Goal: Task Accomplishment & Management: Manage account settings

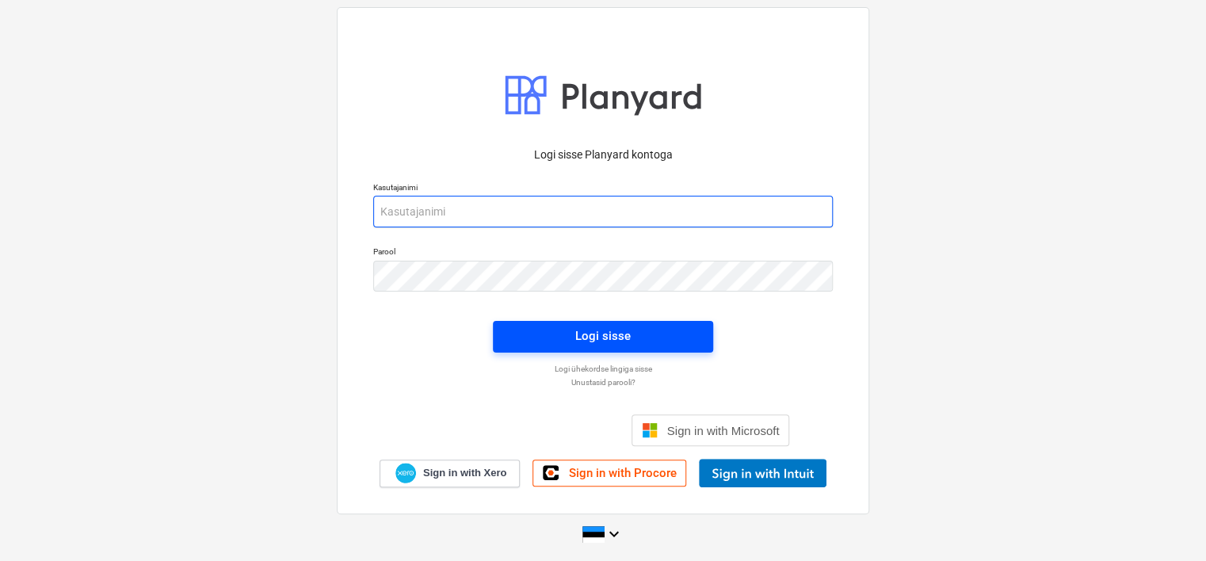
type input "[EMAIL_ADDRESS][PERSON_NAME][DOMAIN_NAME]"
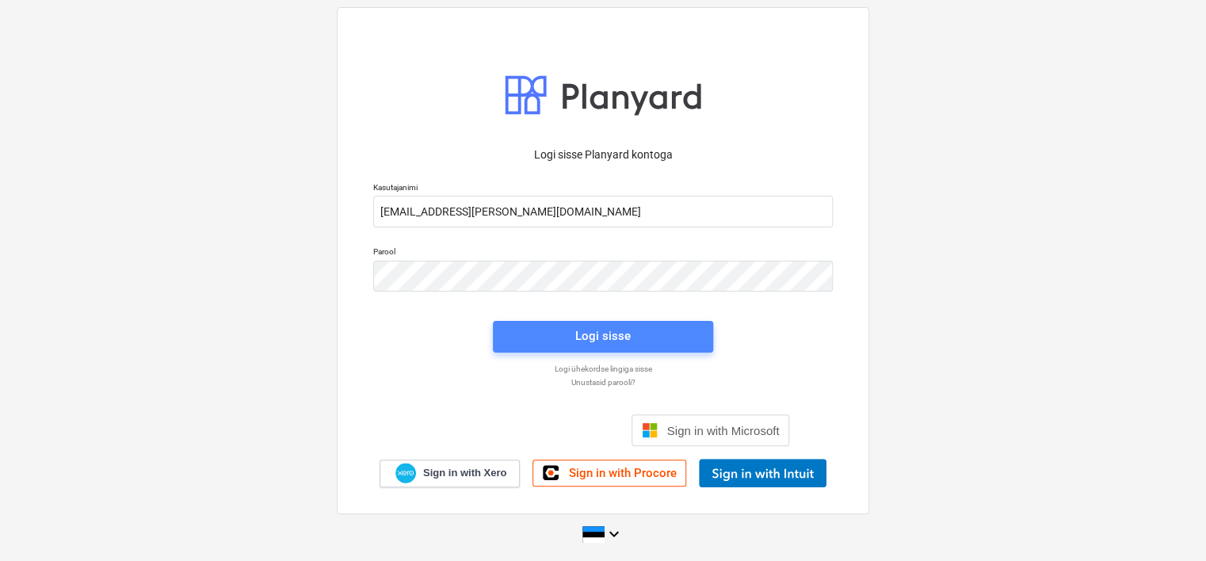
click at [565, 334] on span "Logi sisse" at bounding box center [603, 336] width 182 height 21
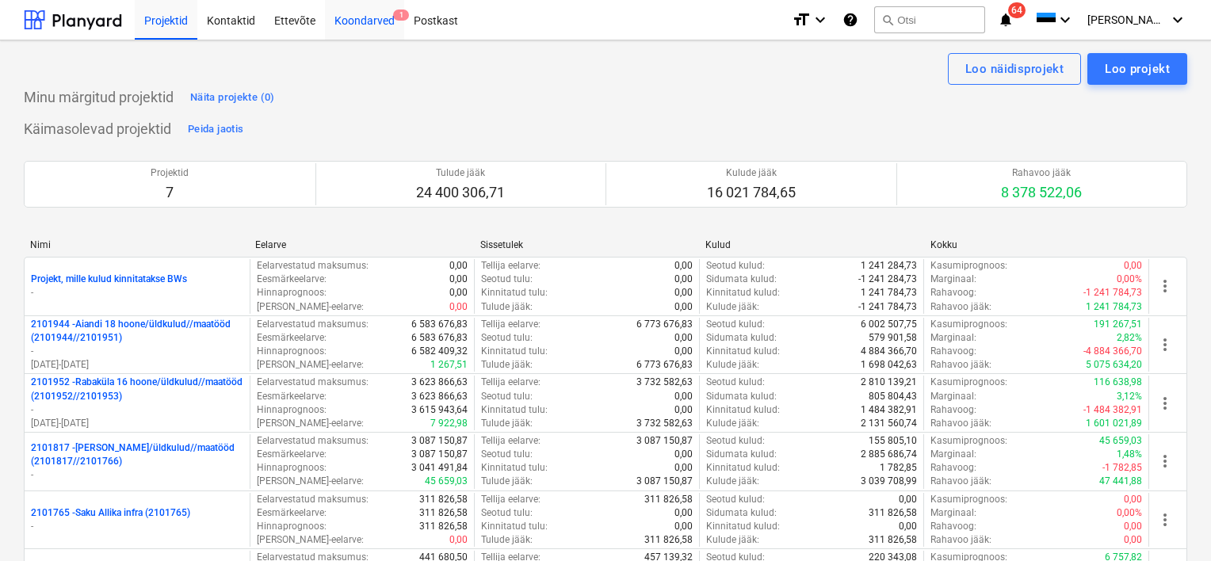
click at [374, 27] on div "Koondarved 1" at bounding box center [364, 19] width 79 height 40
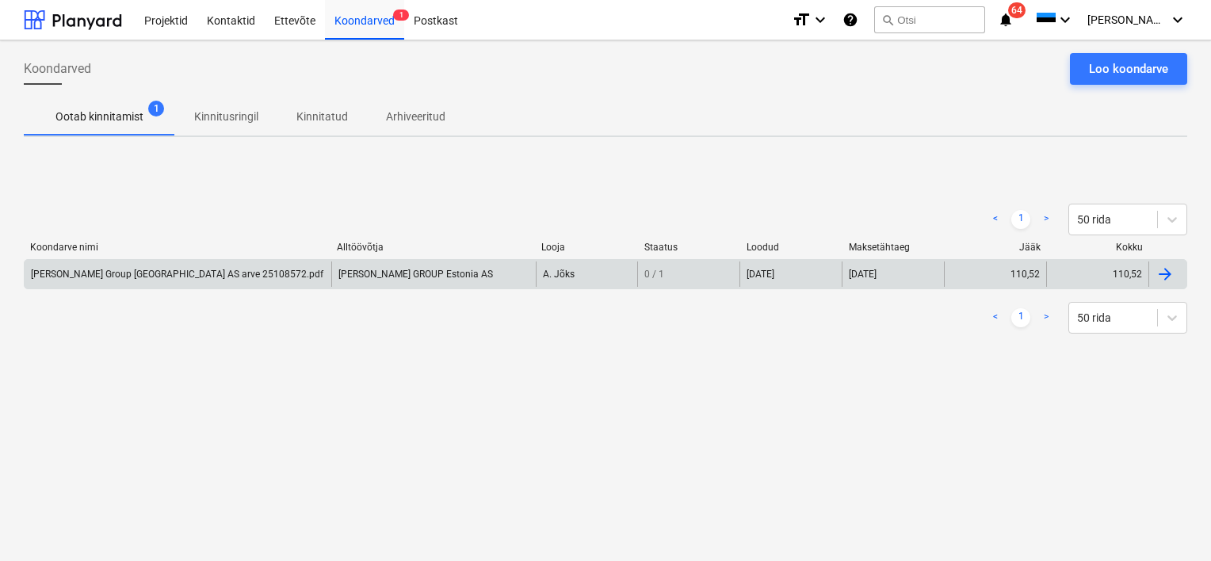
click at [292, 273] on div "Luna Group Estonia AS arve 25108572.pdf" at bounding box center [178, 274] width 307 height 25
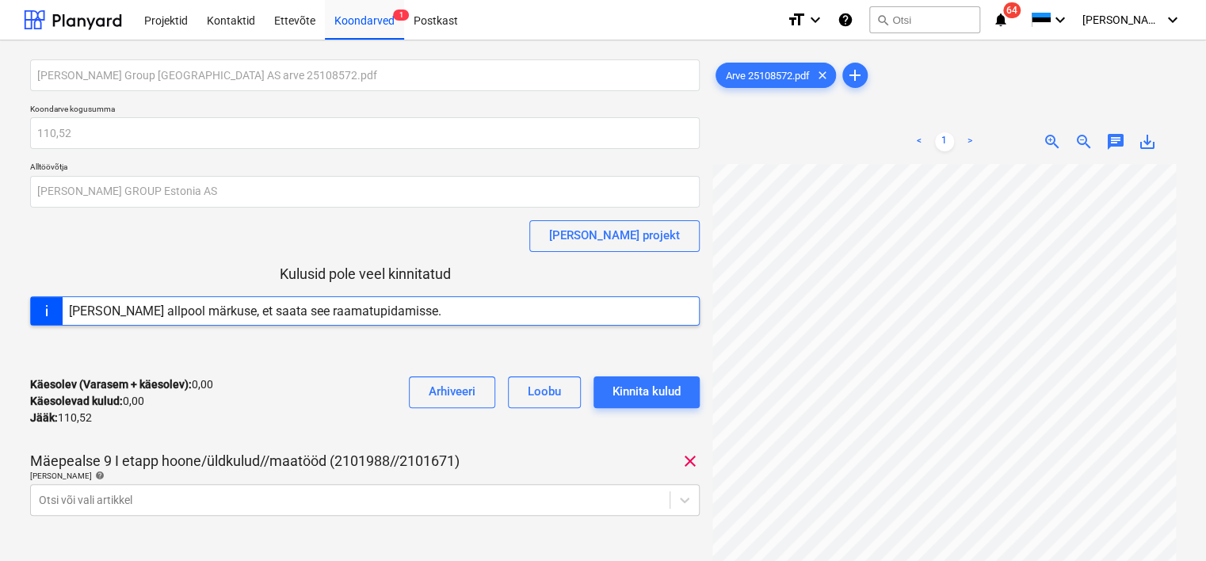
click at [739, 121] on div "< 1 > zoom_in zoom_out chat 0 save_alt" at bounding box center [944, 142] width 464 height 44
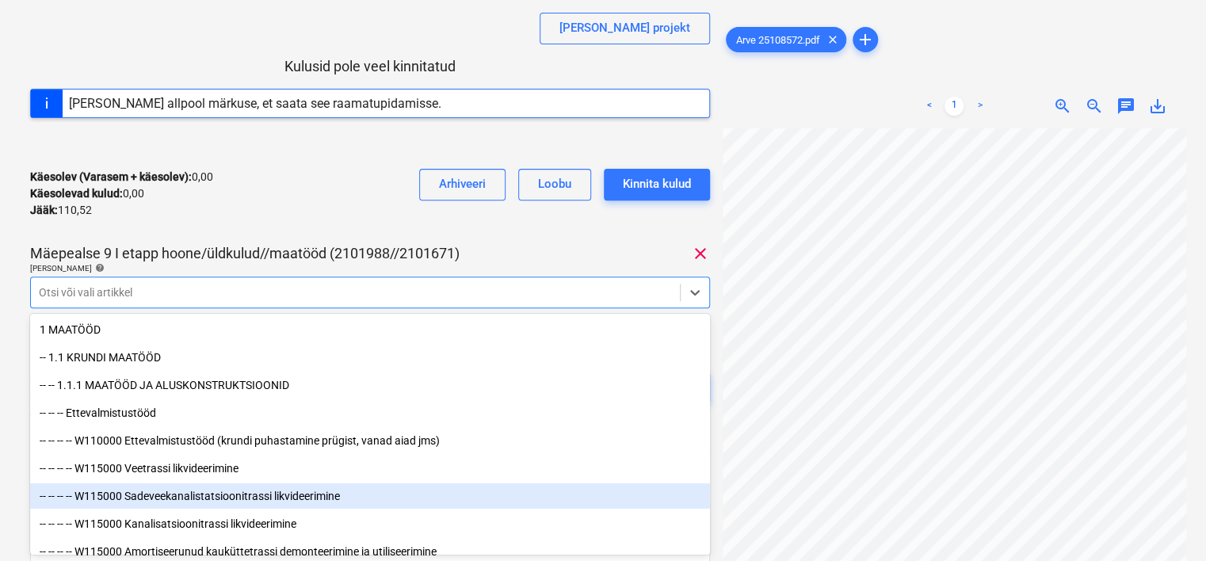
click at [120, 353] on body "Projektid Kontaktid Ettevõte Koondarved 1 Postkast format_size keyboard_arrow_d…" at bounding box center [603, 72] width 1206 height 561
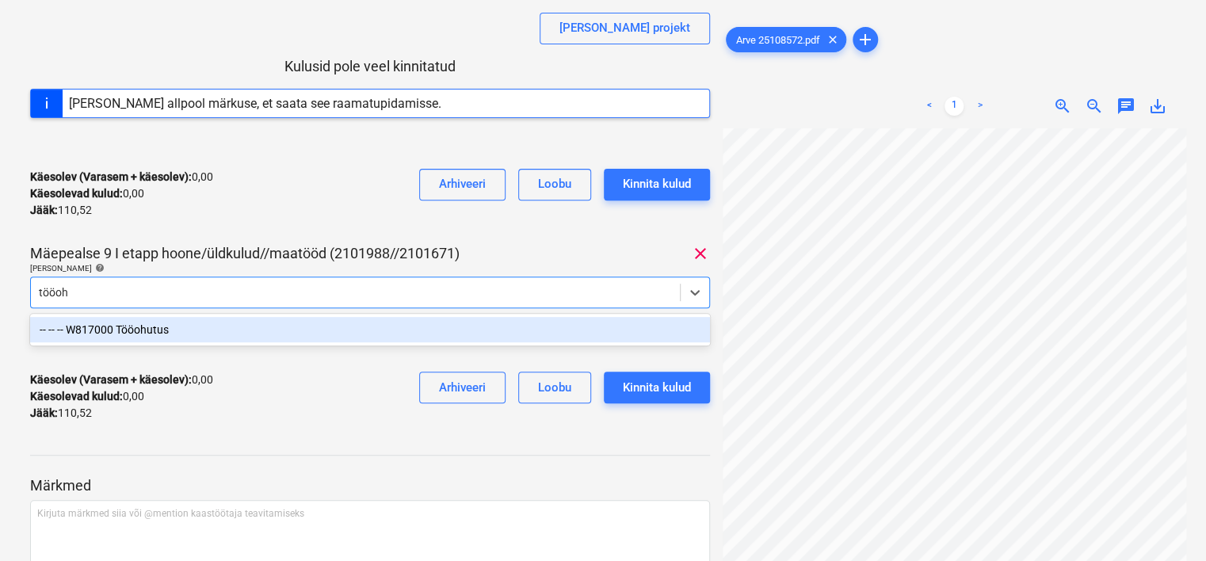
type input "tööohu"
click at [163, 333] on div "-- -- -- W817000 Tööohutus" at bounding box center [370, 329] width 680 height 25
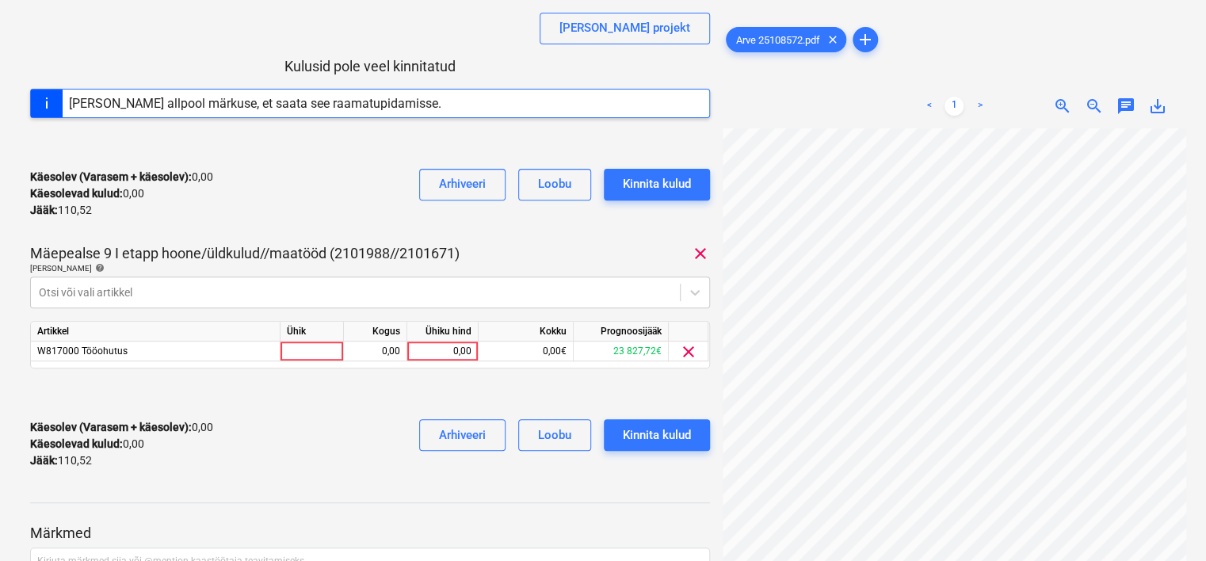
click at [244, 204] on div "Käesolev (Varasem + käesolev) : 0,00 Käesolevad kulud : 0,00 Jääk : 110,52 Arhi…" at bounding box center [370, 193] width 680 height 75
click at [430, 349] on div "0,00" at bounding box center [443, 352] width 58 height 20
type input "110.52"
click at [286, 199] on div "Käesolev (Varasem + käesolev) : 0,00 Käesolevad kulud : 0,00 Jääk : 110,52 Arhi…" at bounding box center [370, 193] width 680 height 75
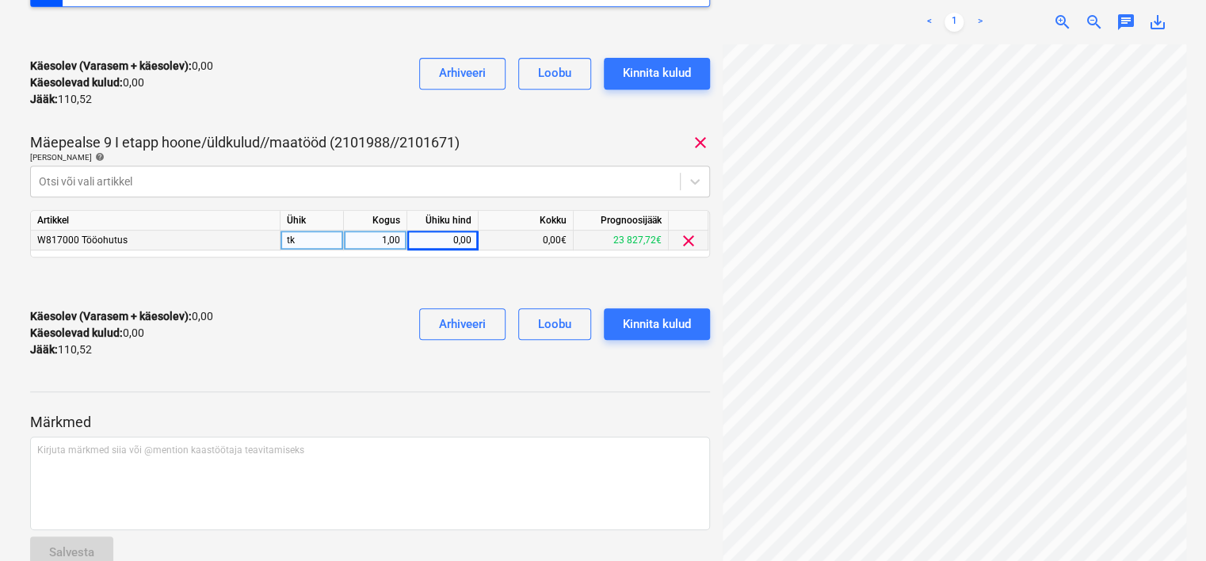
scroll to position [356, 0]
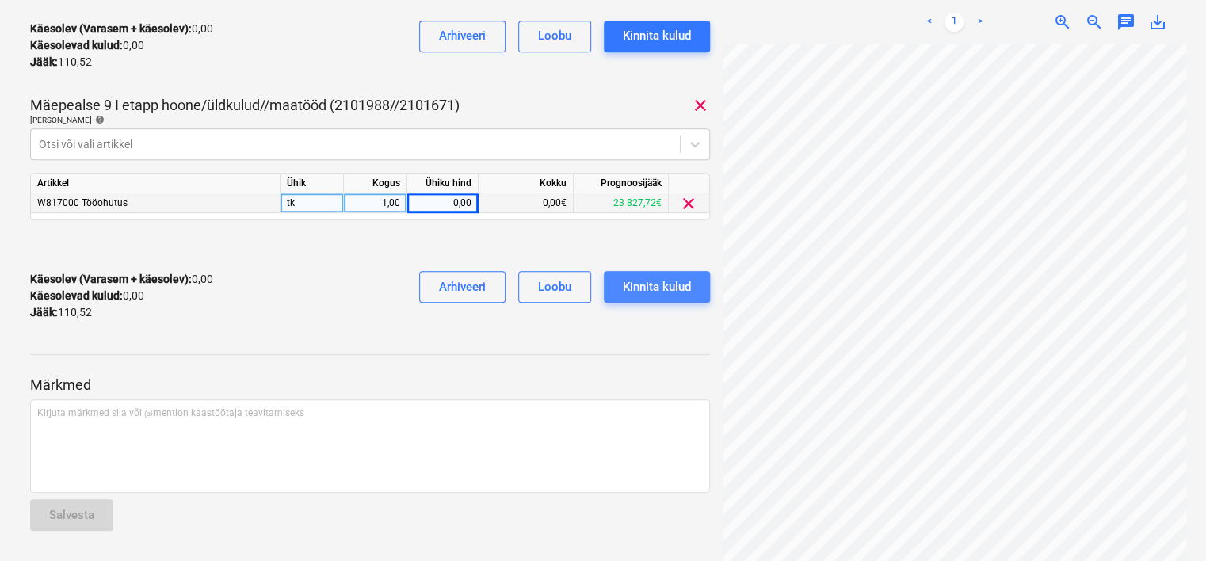
click at [644, 287] on div "Kinnita kulud" at bounding box center [657, 287] width 68 height 21
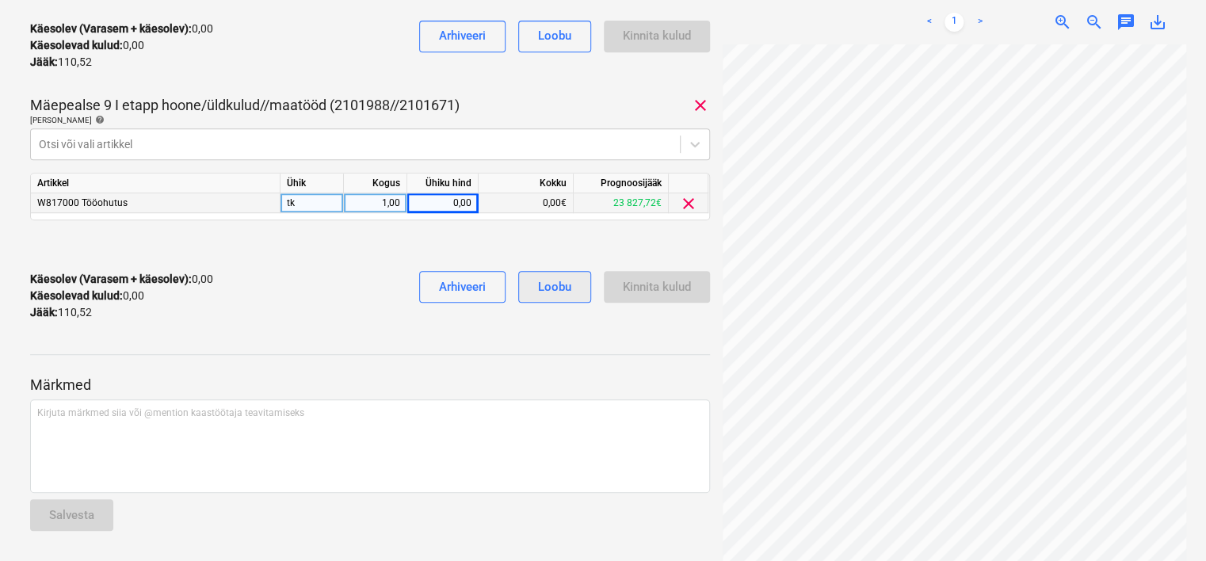
click at [543, 285] on div "Loobu" at bounding box center [554, 287] width 33 height 21
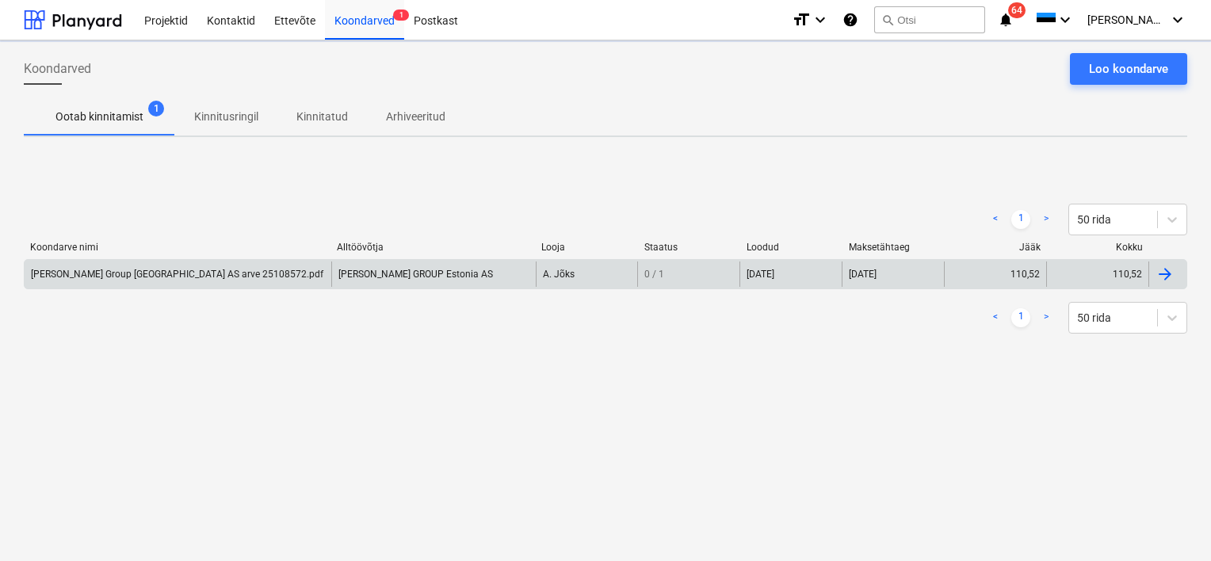
click at [393, 274] on div "LUNA GROUP Estonia AS" at bounding box center [433, 274] width 204 height 25
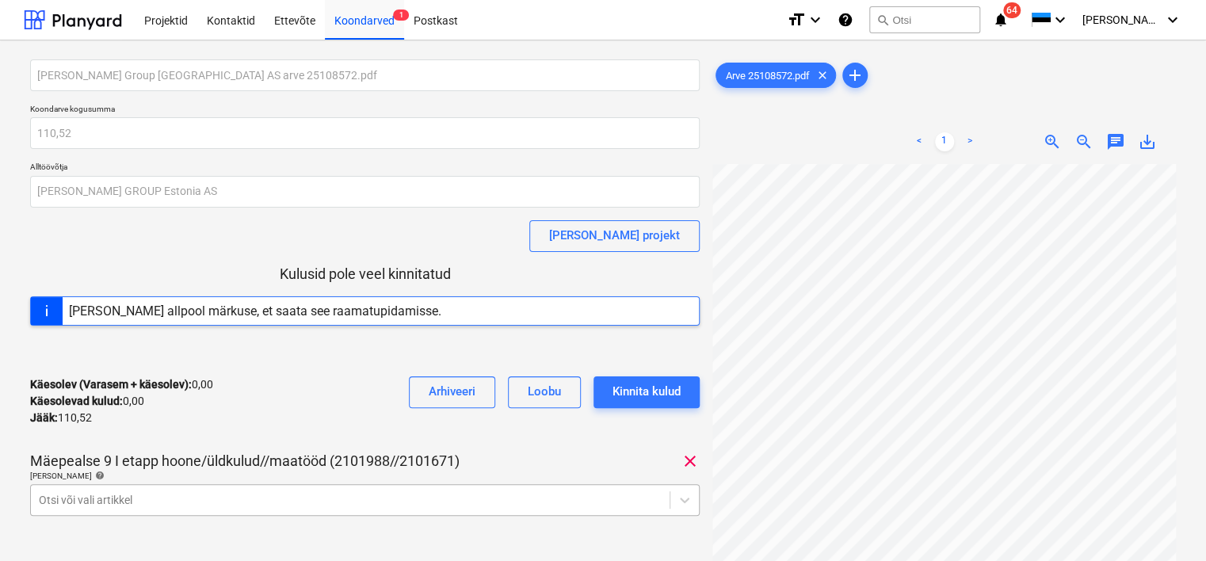
click at [280, 496] on body "Projektid Kontaktid Ettevõte Koondarved 1 Postkast format_size keyboard_arrow_d…" at bounding box center [603, 280] width 1206 height 561
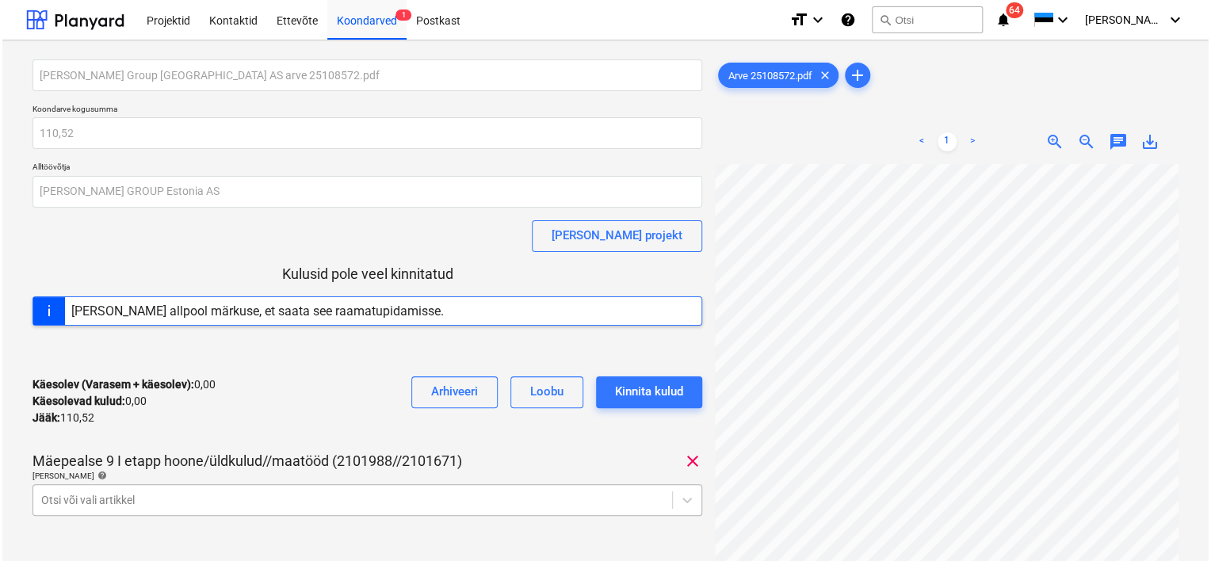
scroll to position [208, 0]
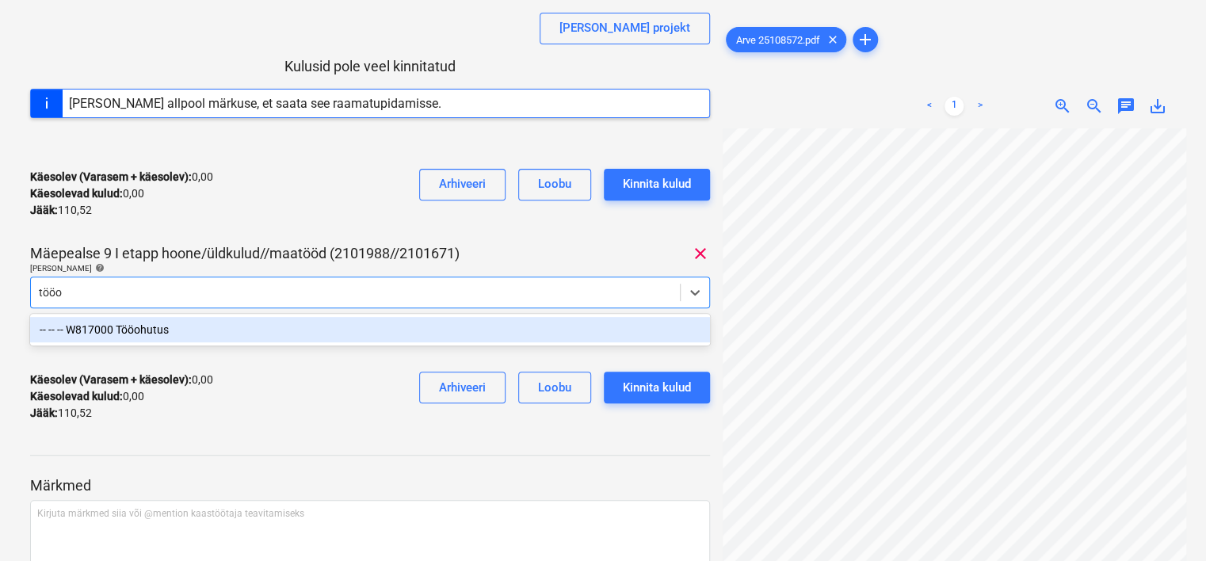
type input "tööoh"
click at [205, 330] on div "-- -- -- W817000 Tööohutus" at bounding box center [370, 329] width 680 height 25
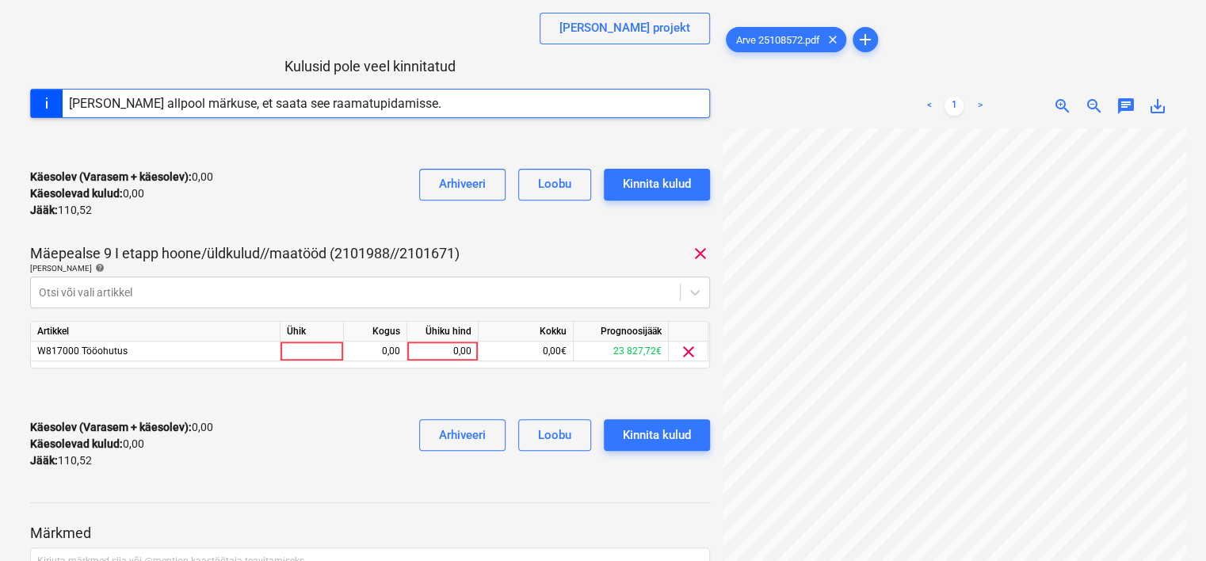
click at [286, 231] on div "Luna Group Estonia AS arve 25108572.pdf Koondarve kogusumma 110,52 Alltöövõtja …" at bounding box center [370, 167] width 680 height 630
click at [432, 358] on div "0,00" at bounding box center [443, 352] width 58 height 20
type input "110,52"
click at [336, 437] on div "Käesolev (Varasem + käesolev) : 110,52 Käesolevad kulud : 110,52 Jääk : 0,00 Ar…" at bounding box center [370, 444] width 680 height 75
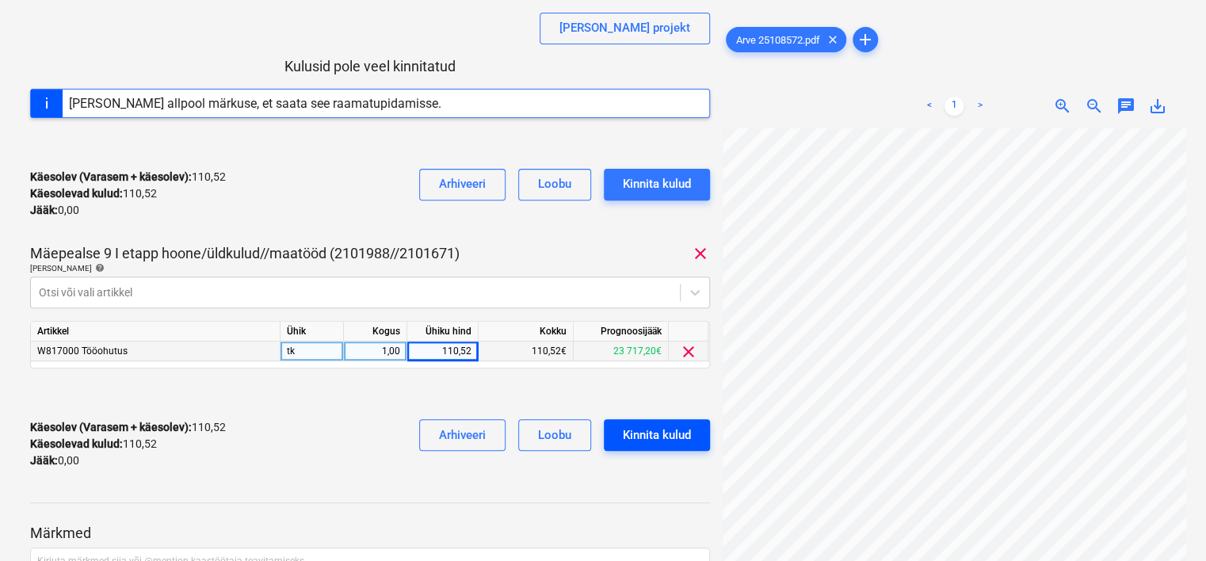
click at [677, 443] on div "Kinnita kulud" at bounding box center [657, 435] width 68 height 21
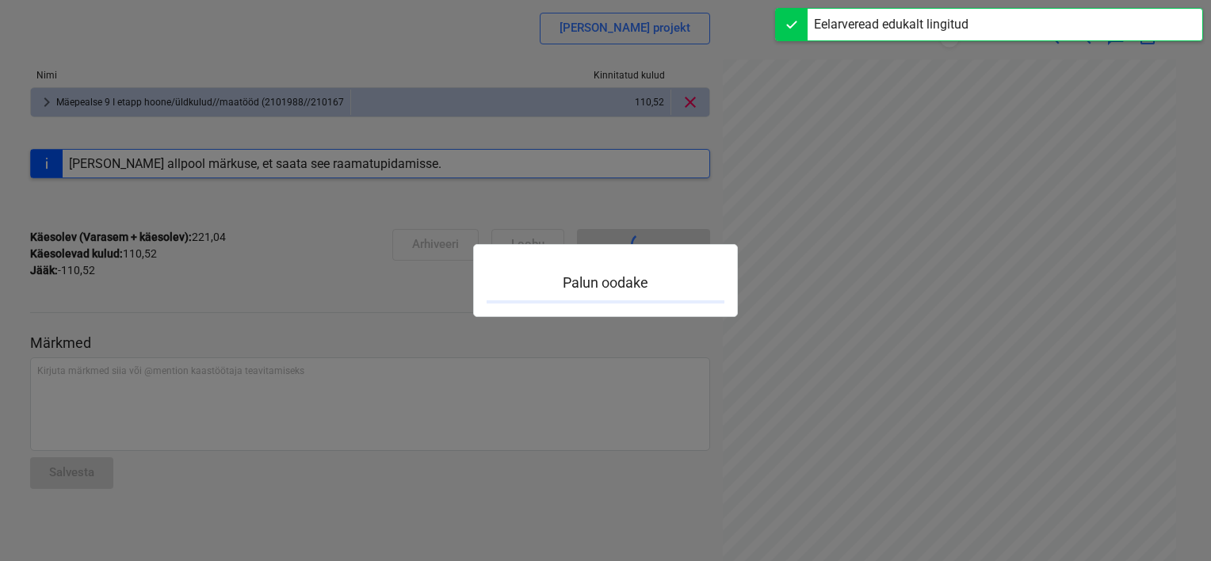
scroll to position [166, 0]
